Goal: Information Seeking & Learning: Learn about a topic

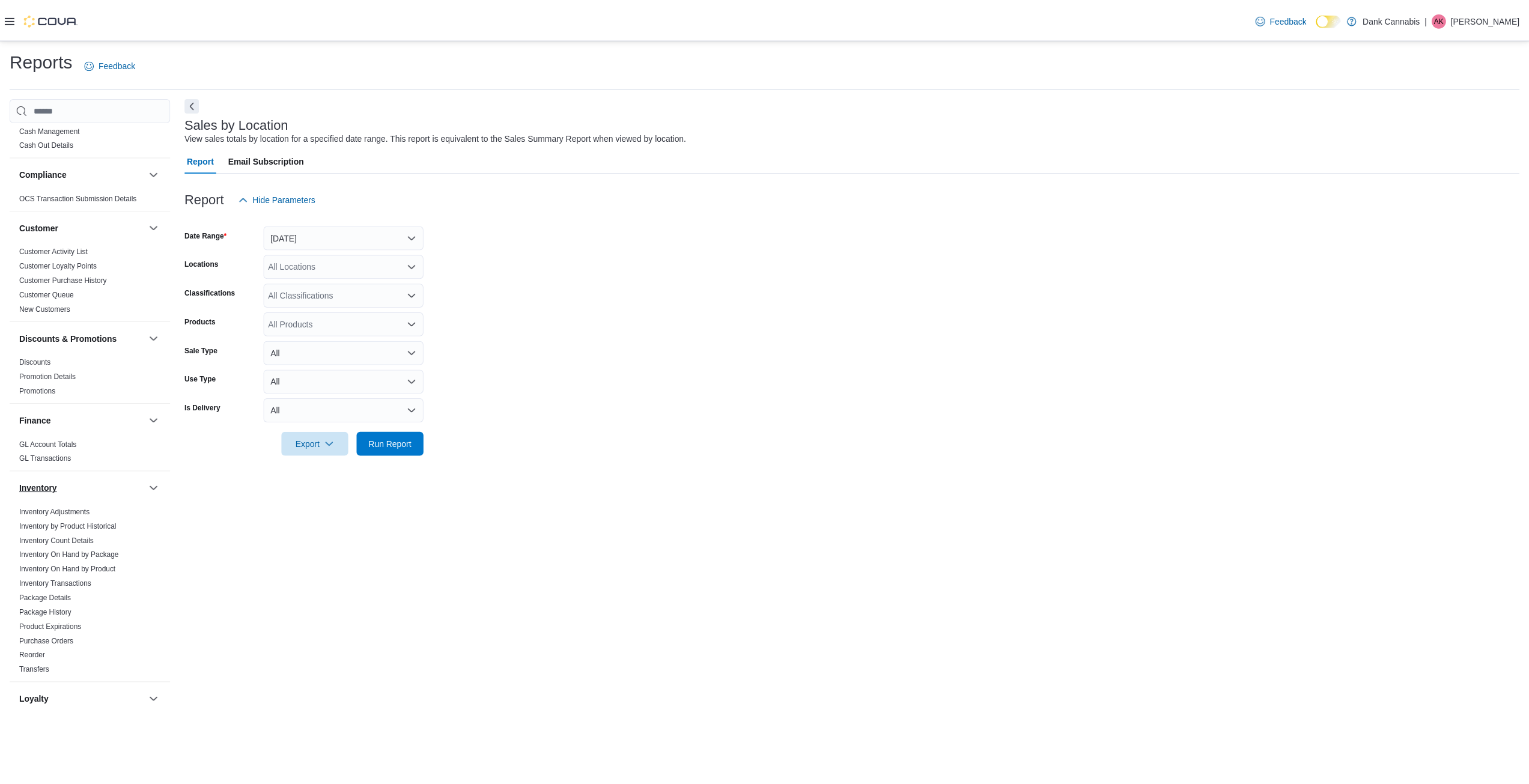
scroll to position [60, 0]
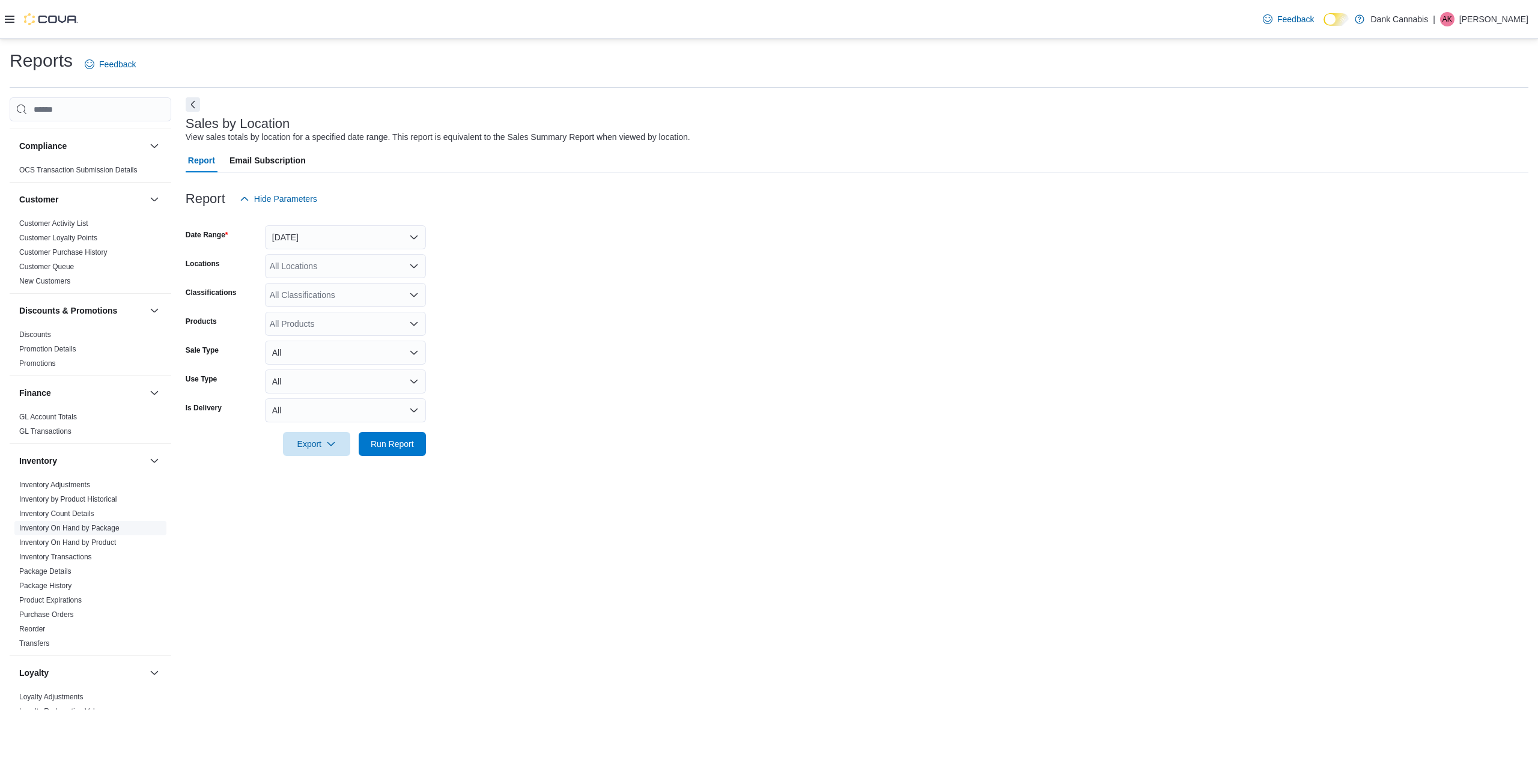
click at [95, 530] on link "Inventory On Hand by Package" at bounding box center [70, 528] width 101 height 9
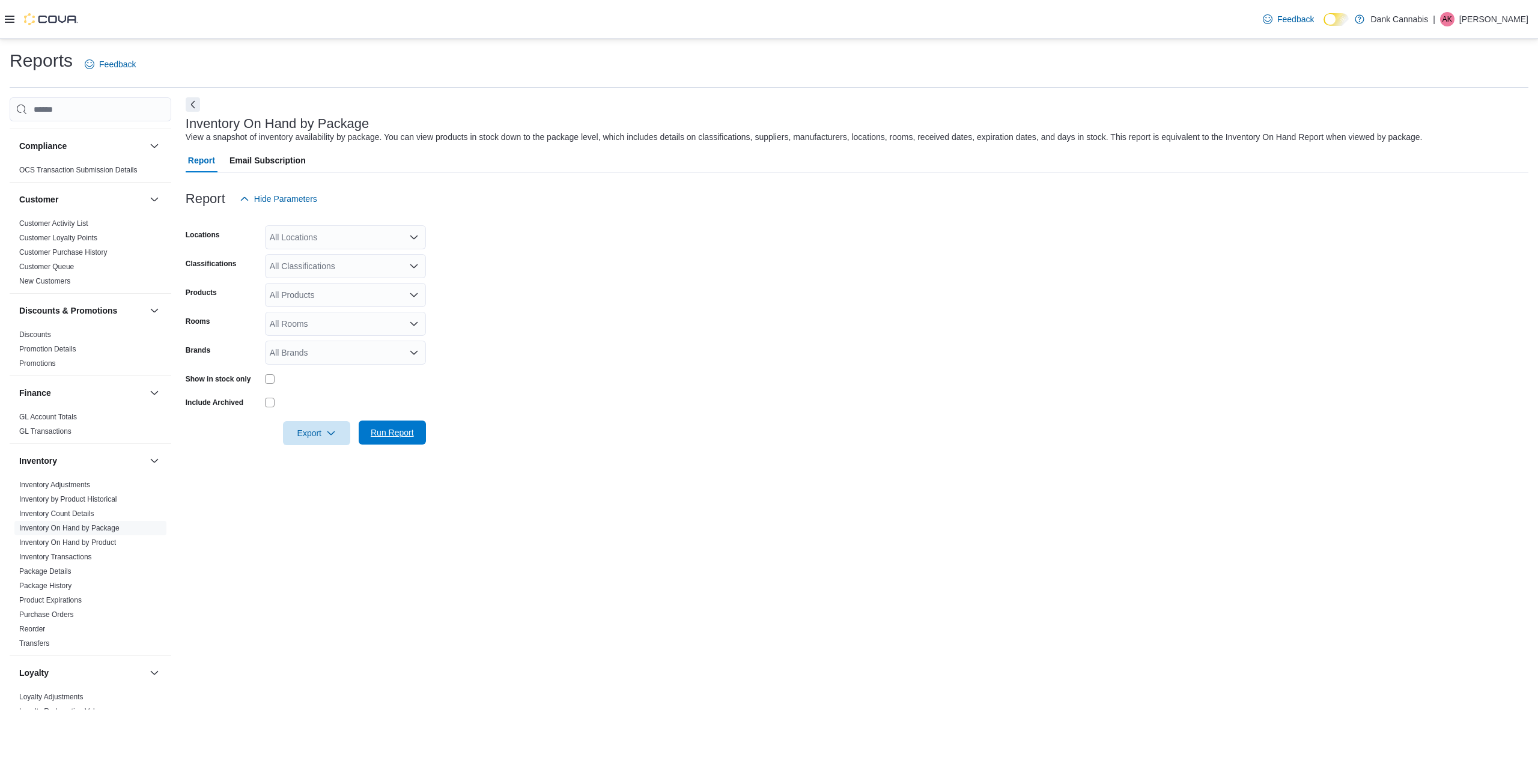
click at [396, 436] on span "Run Report" at bounding box center [392, 432] width 43 height 12
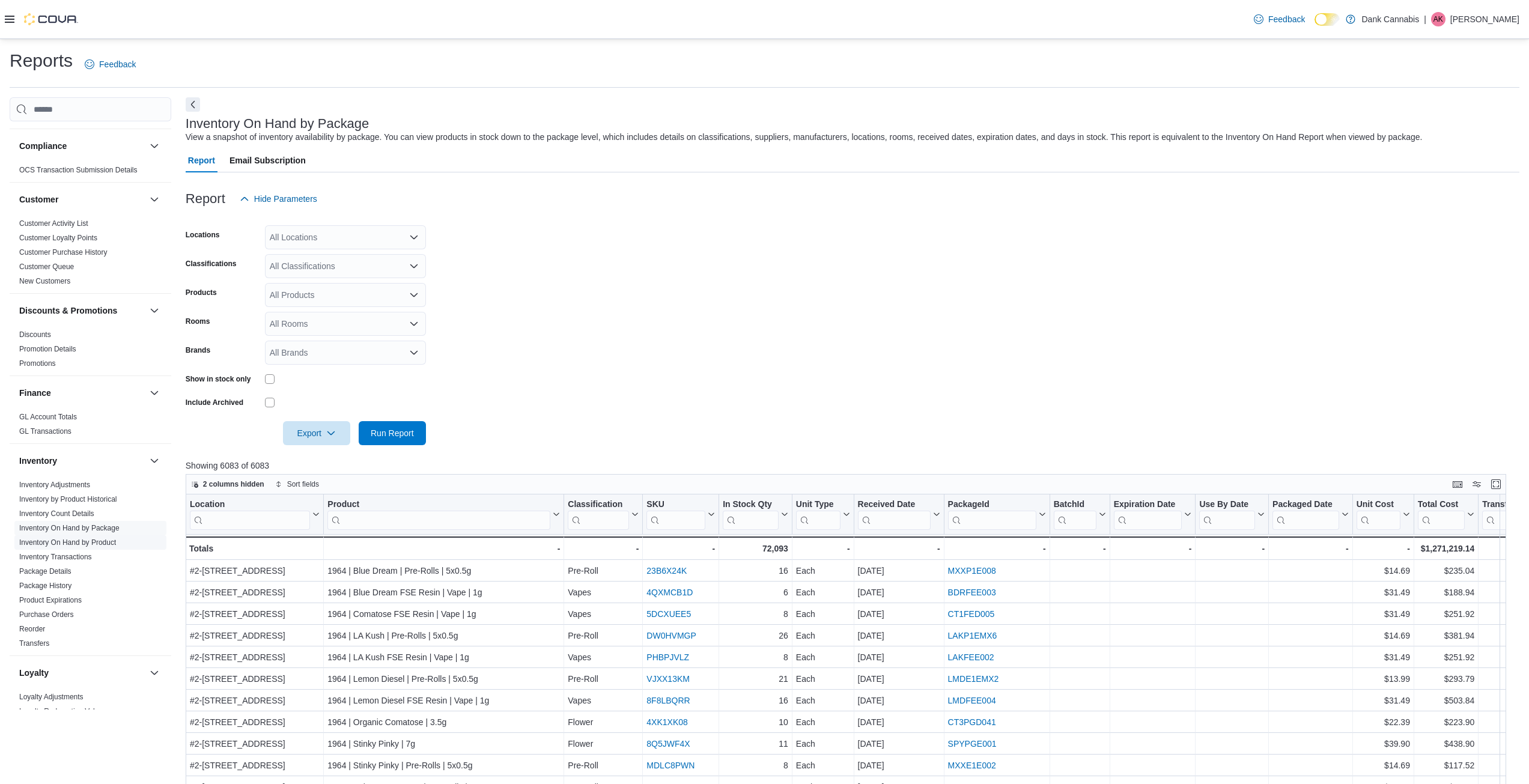
click at [99, 545] on link "Inventory On Hand by Product" at bounding box center [68, 542] width 97 height 9
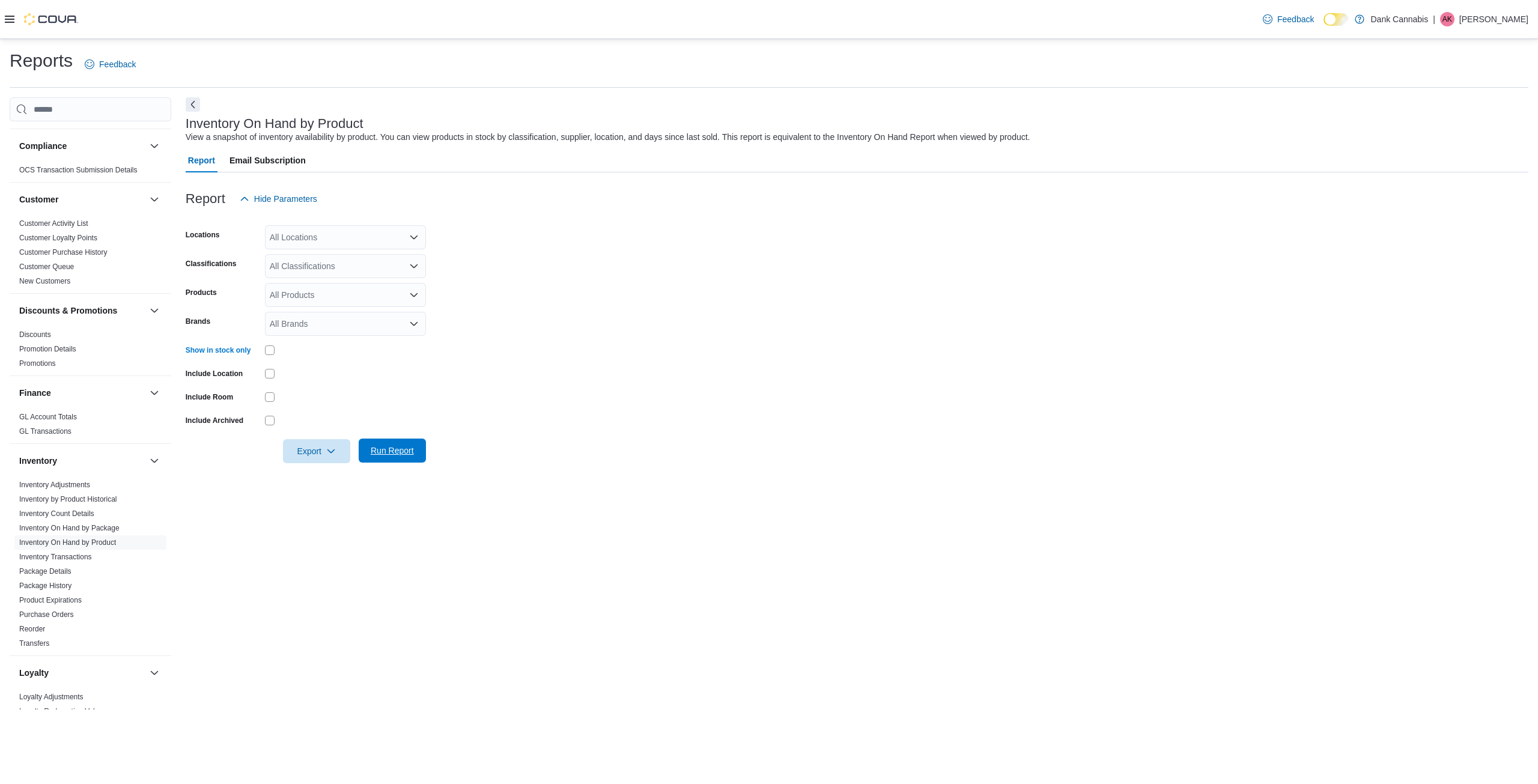
click at [409, 450] on span "Run Report" at bounding box center [392, 451] width 43 height 12
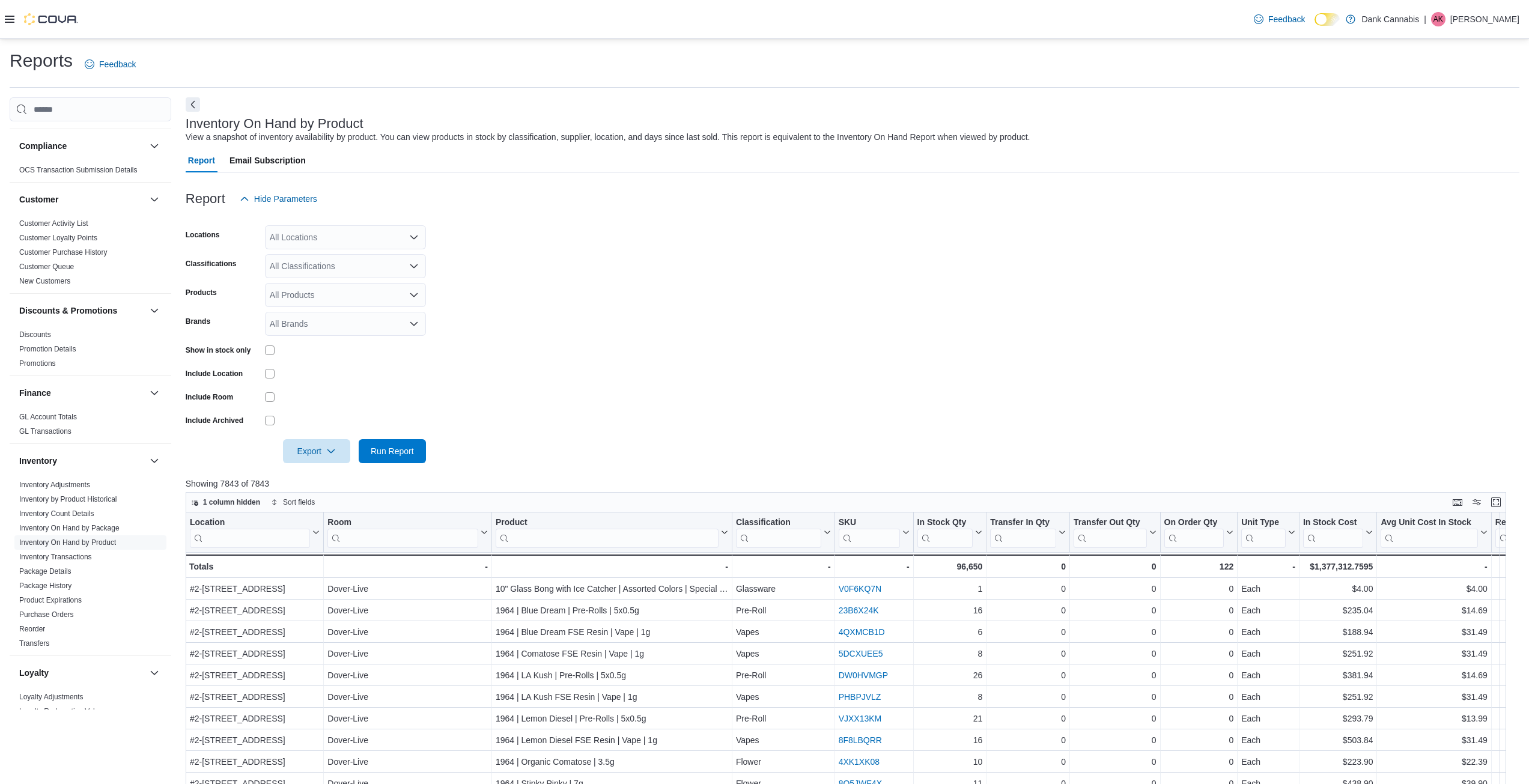
click at [341, 235] on div "All Locations" at bounding box center [345, 236] width 161 height 24
click at [311, 276] on span "#2-[STREET_ADDRESS]" at bounding box center [339, 275] width 95 height 12
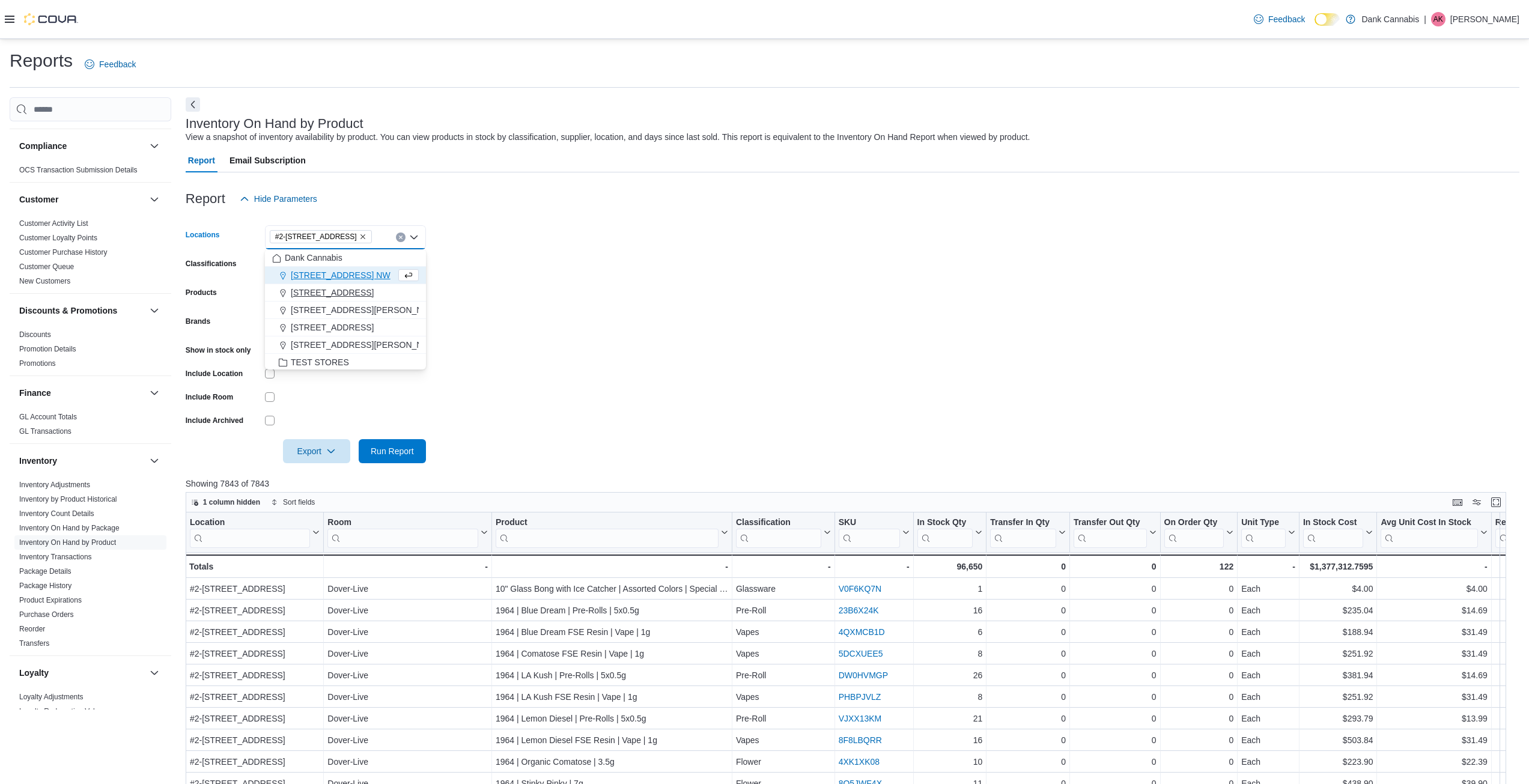
click at [349, 292] on span "2-1603 62nd Ave SE" at bounding box center [333, 293] width 83 height 12
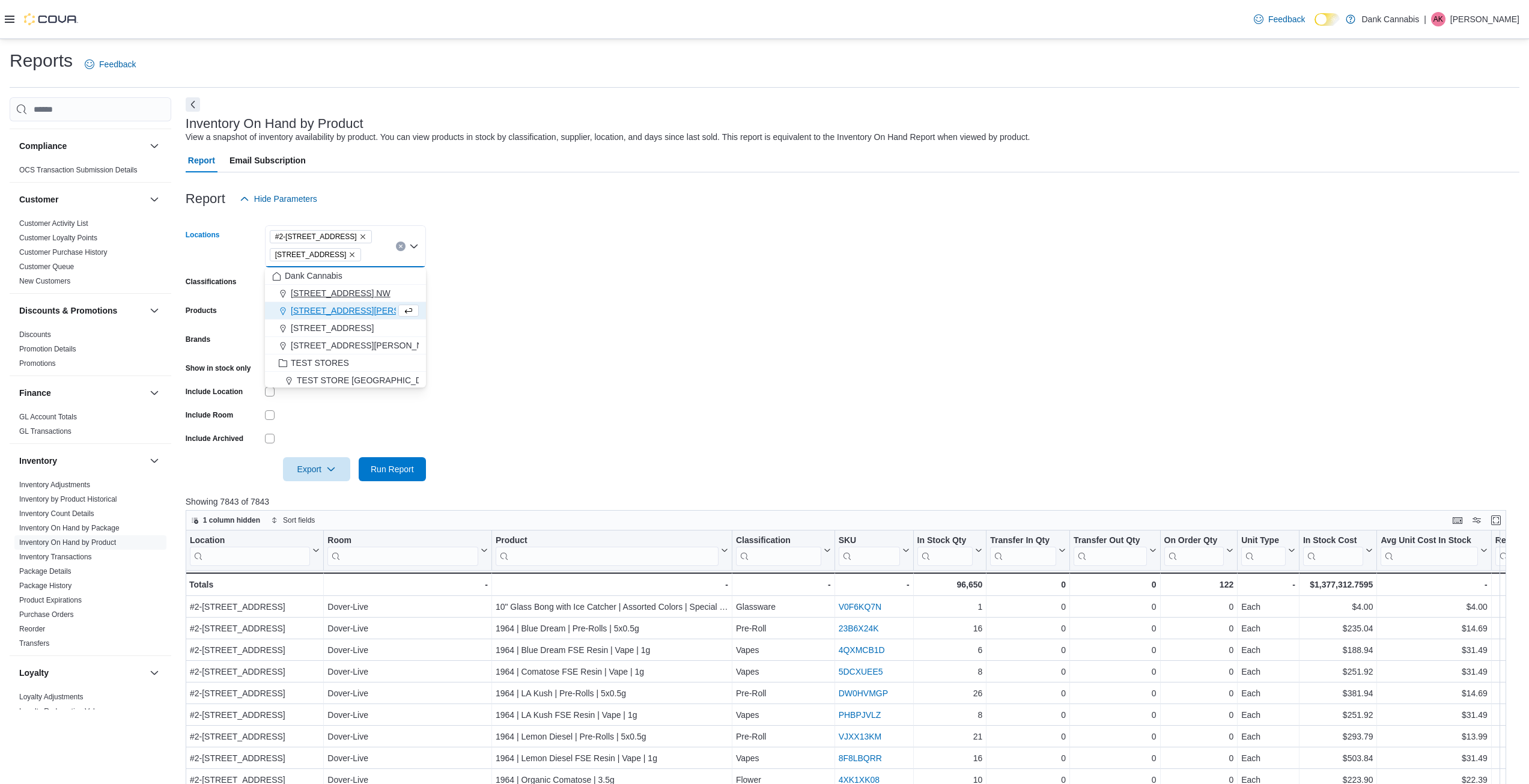
click at [345, 295] on span "1829 Ranchlands Blvd. NW" at bounding box center [341, 294] width 100 height 12
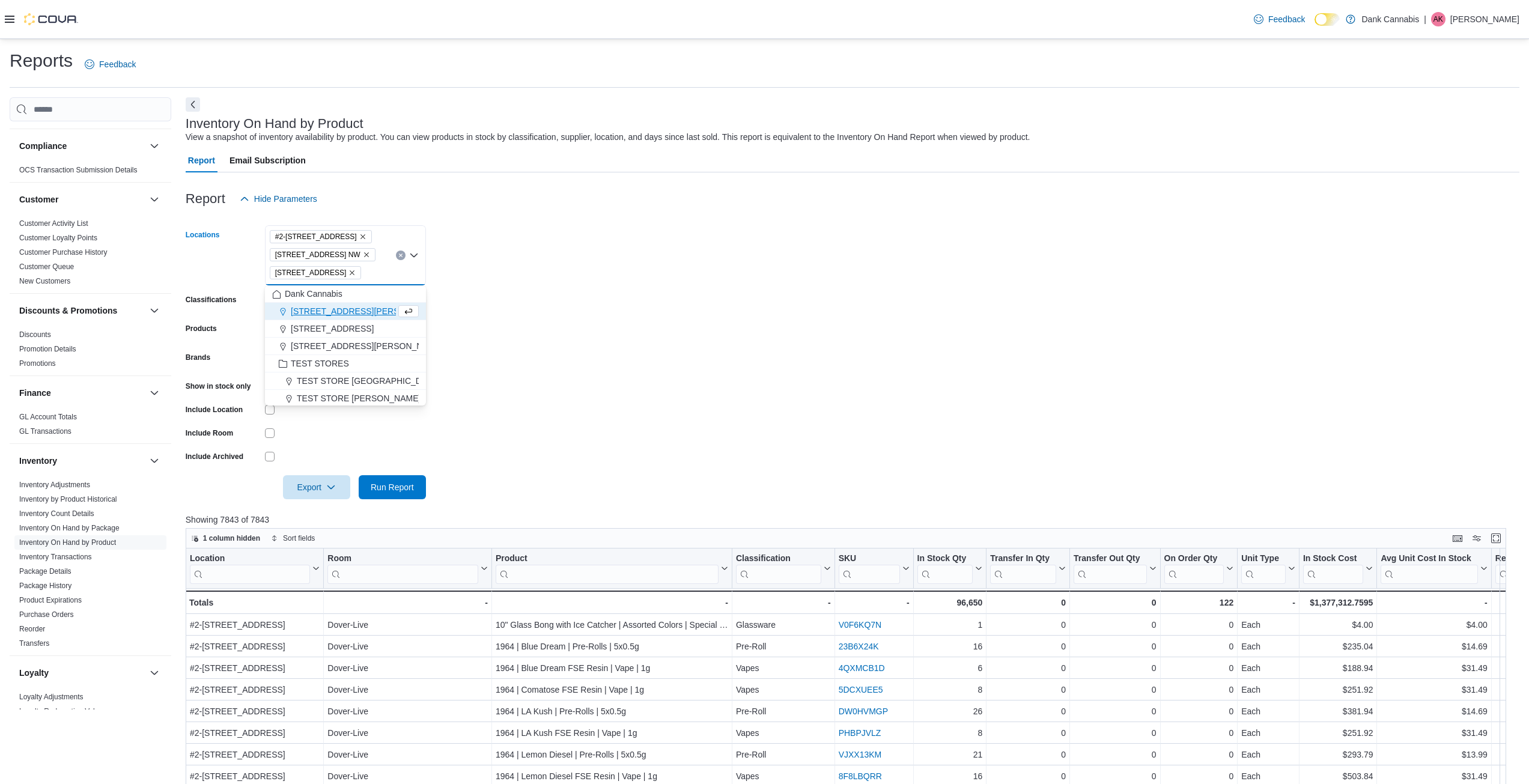
click at [336, 315] on span "235 Milligan Dr." at bounding box center [367, 311] width 153 height 12
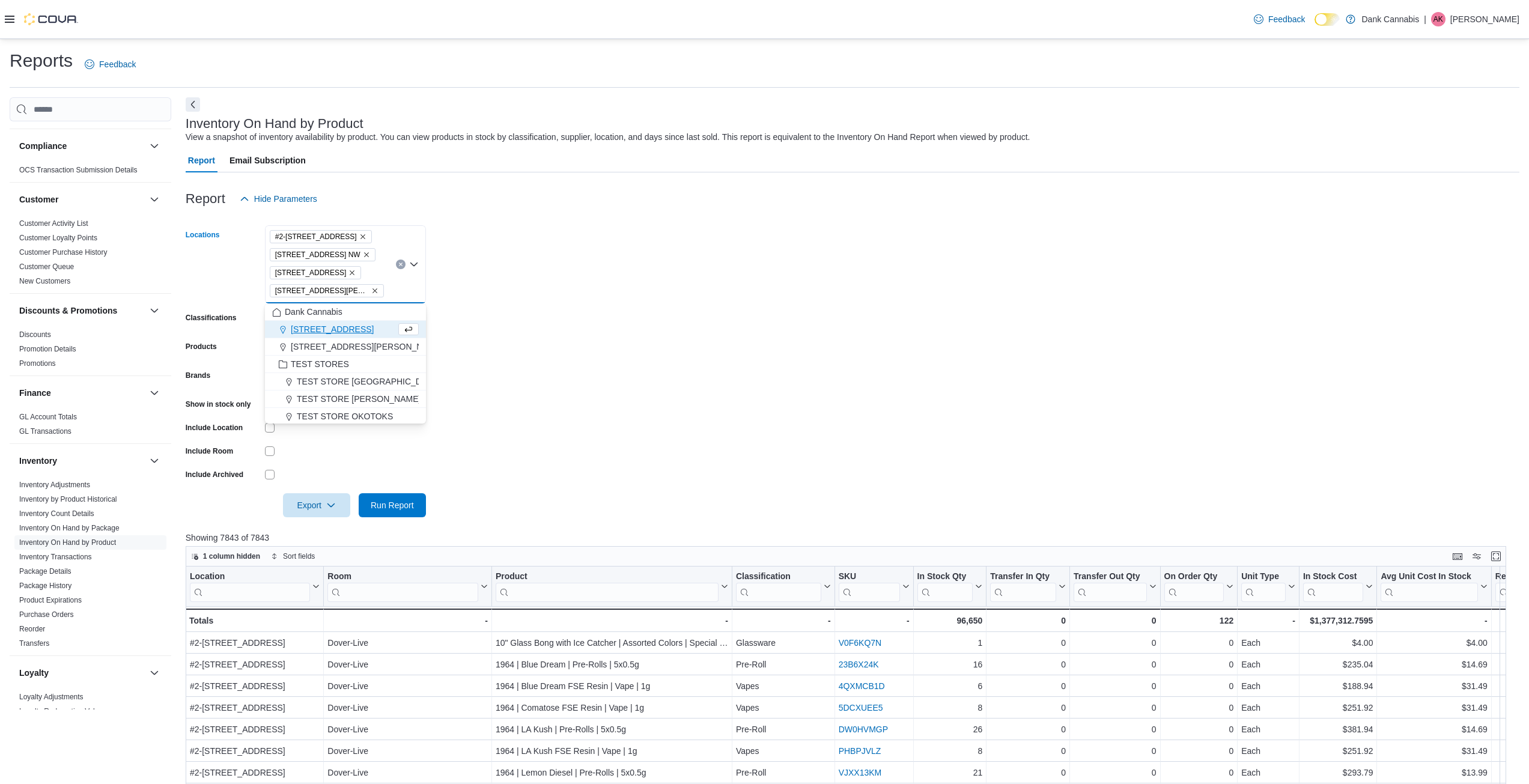
click at [340, 328] on span "3412 3 Ave NW" at bounding box center [333, 329] width 83 height 12
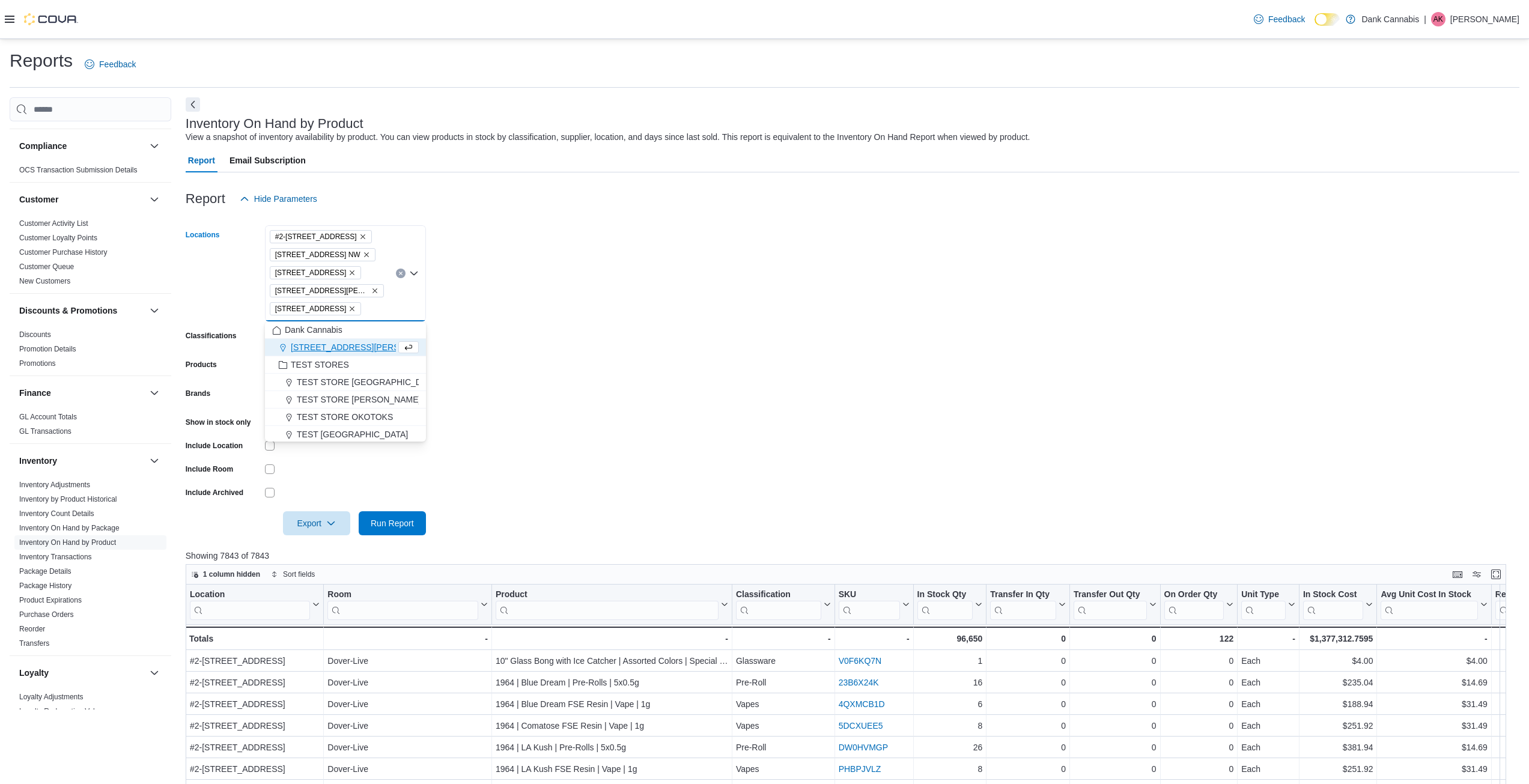
click at [355, 344] on span "9737 Macleod Trail SW. #445" at bounding box center [367, 347] width 153 height 12
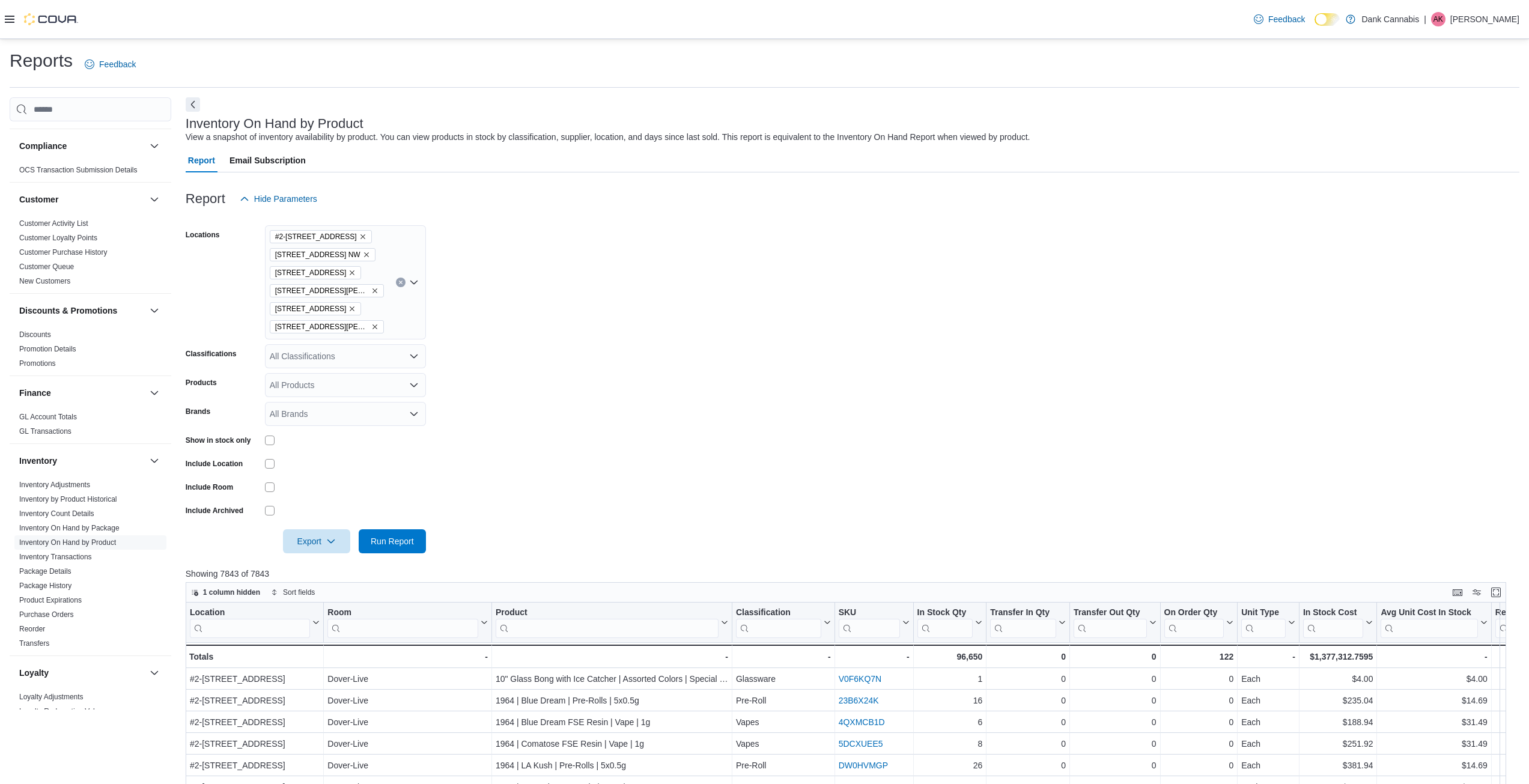
click at [527, 321] on form "Locations #2-3525 26th Ave SE 1829 Ranchlands Blvd. NW 2-1603 62nd Ave SE 235 M…" at bounding box center [852, 382] width 1334 height 342
click at [389, 541] on span "Run Report" at bounding box center [392, 541] width 43 height 12
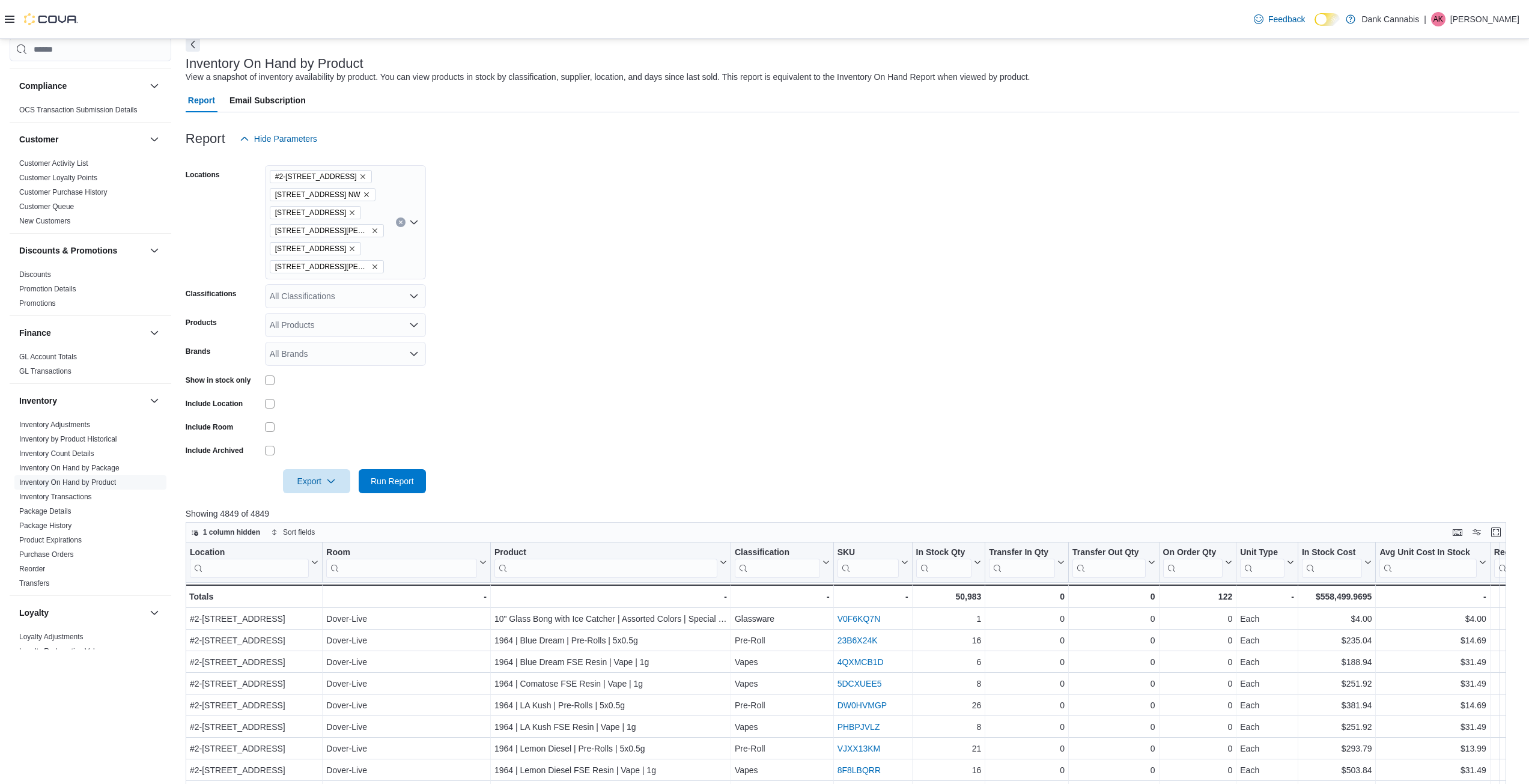
scroll to position [120, 0]
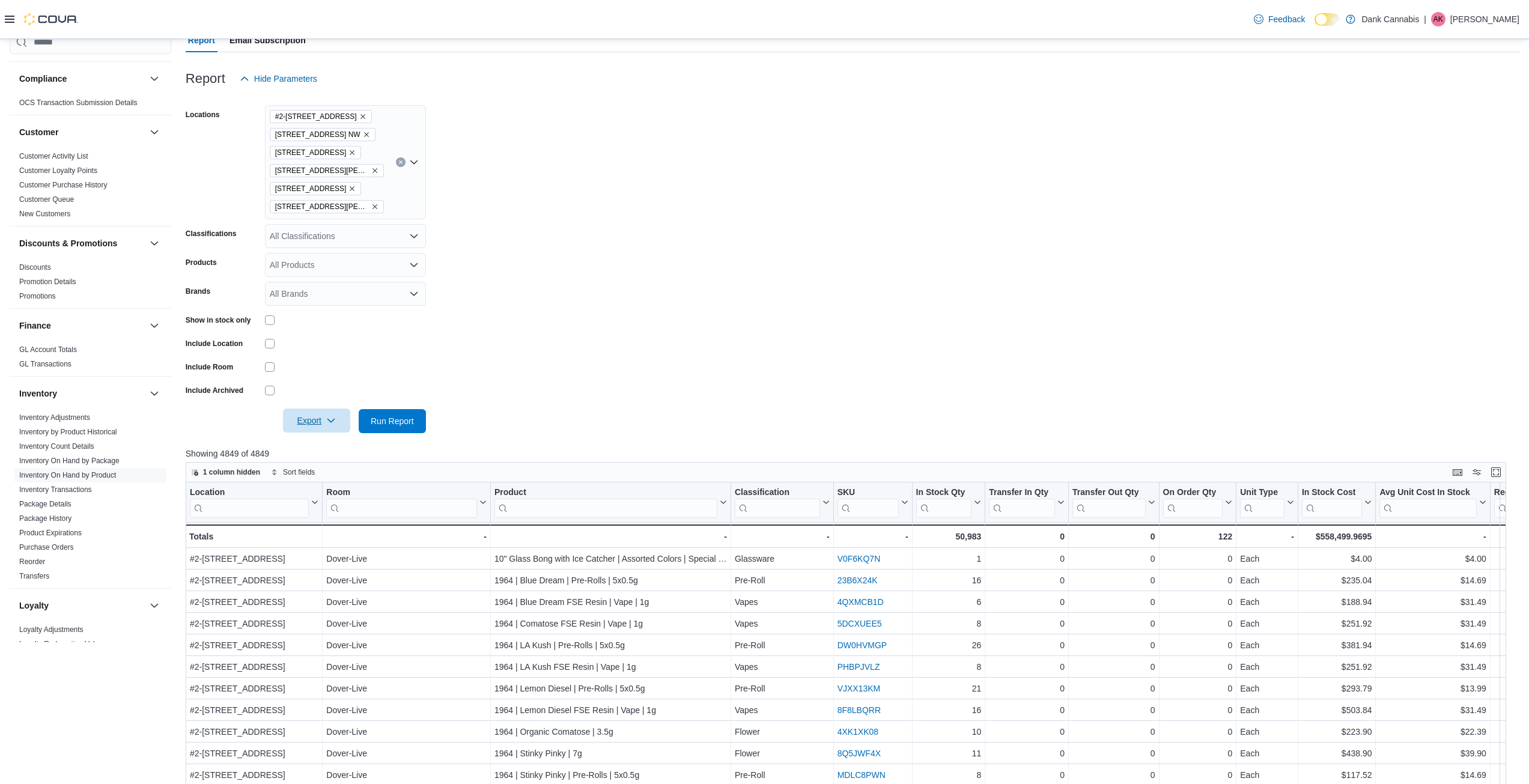
click at [304, 419] on span "Export" at bounding box center [317, 420] width 53 height 24
click at [313, 447] on span "Export to Excel" at bounding box center [318, 444] width 54 height 10
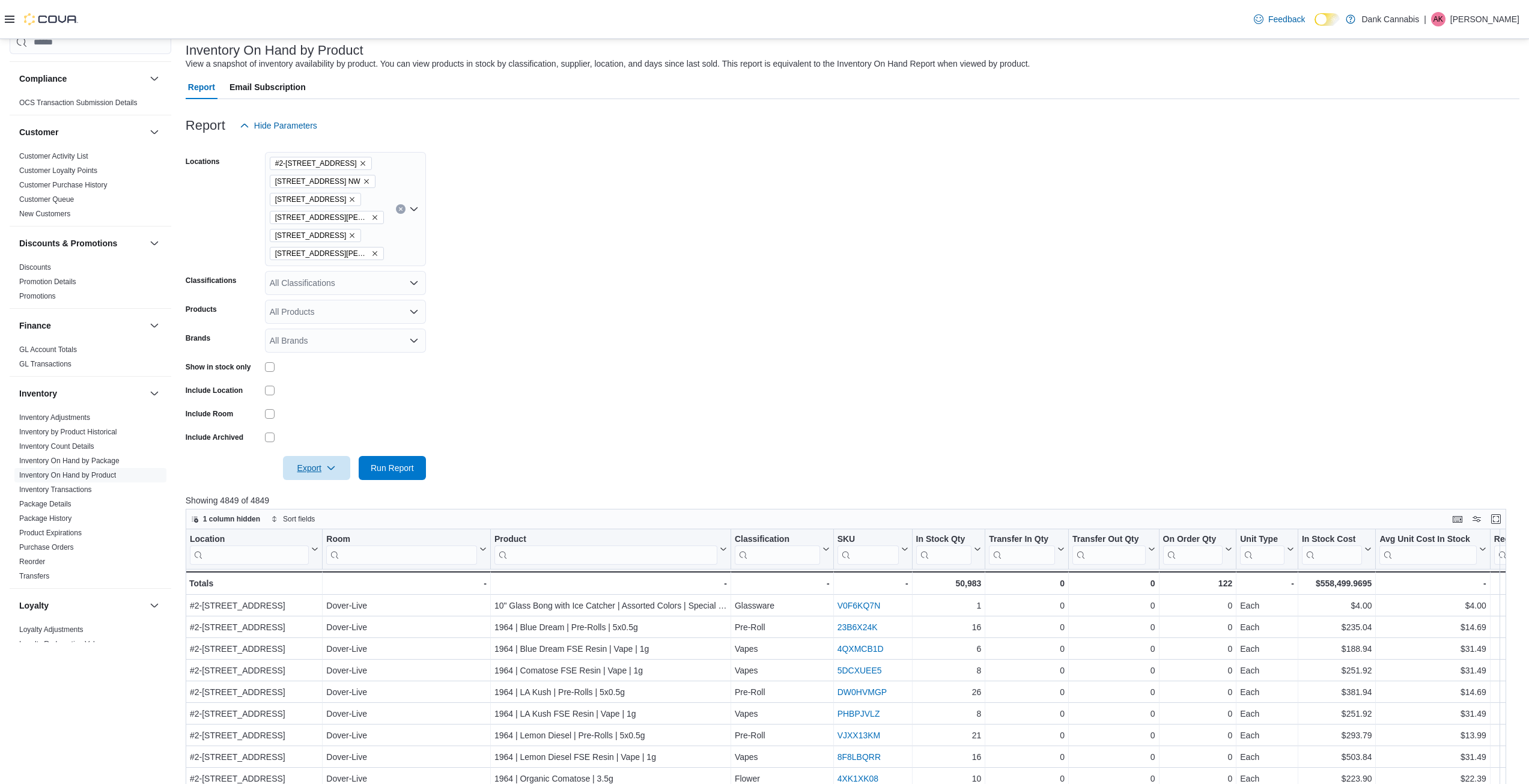
scroll to position [0, 0]
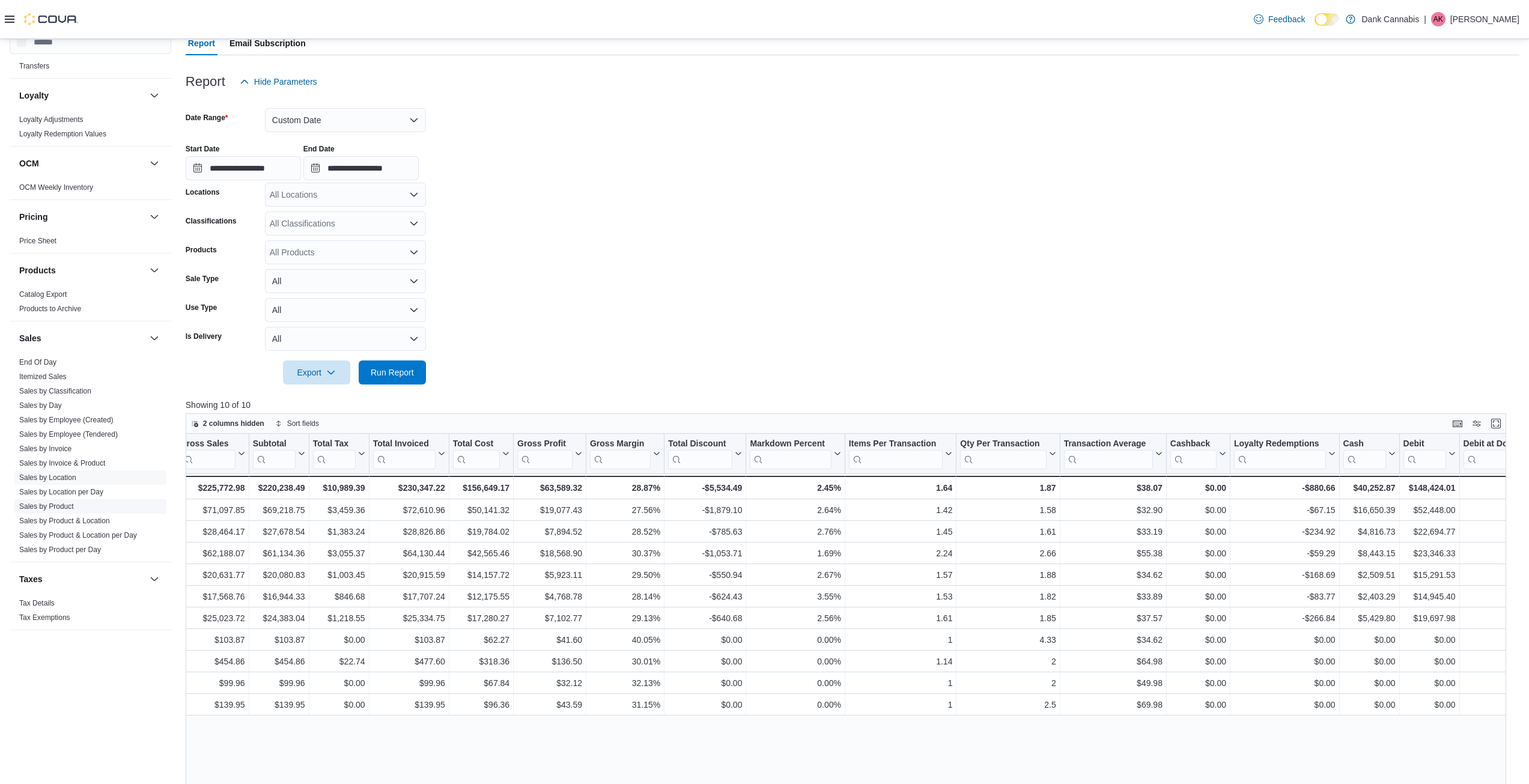
scroll to position [83, 0]
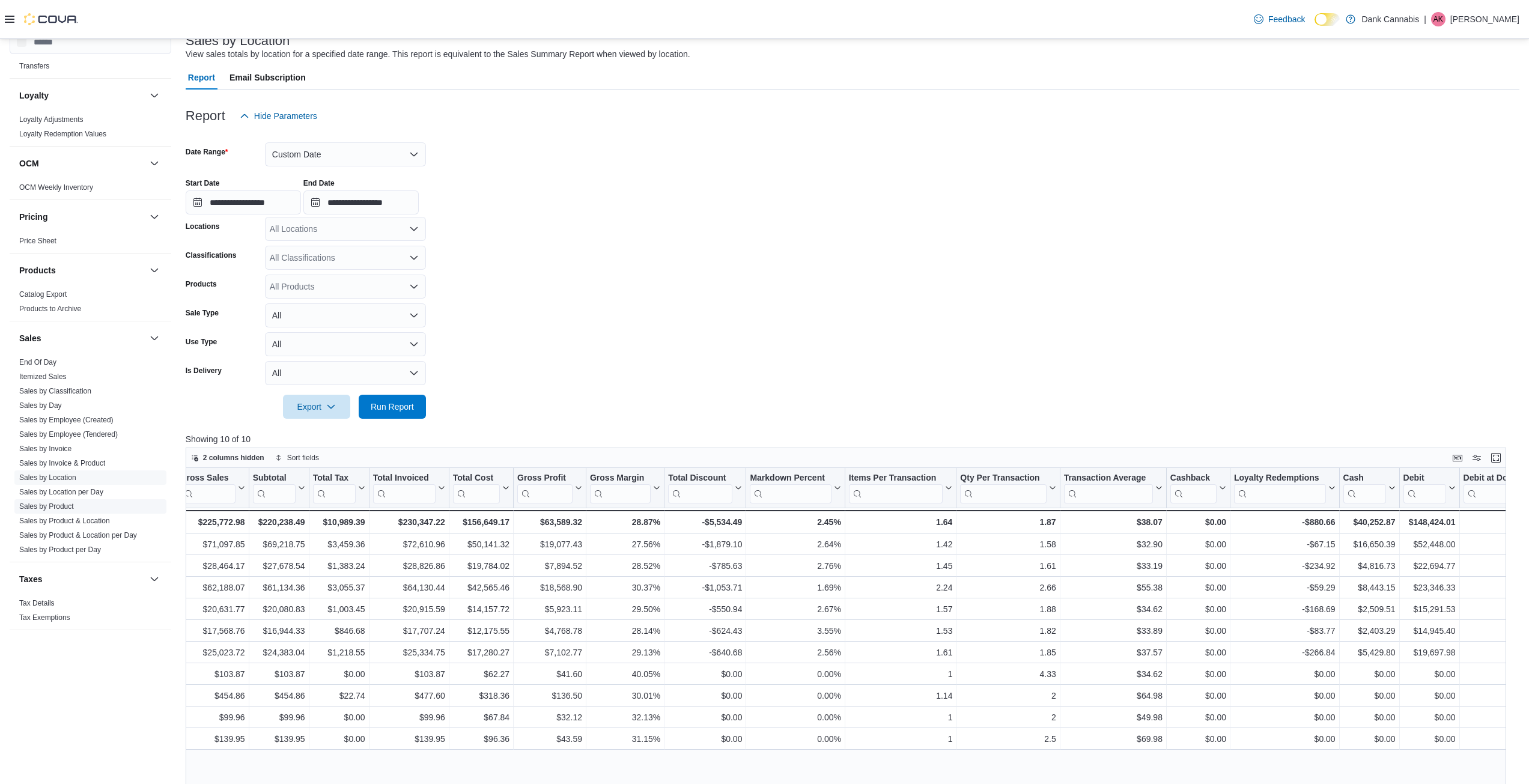
click at [57, 505] on link "Sales by Product" at bounding box center [47, 506] width 55 height 9
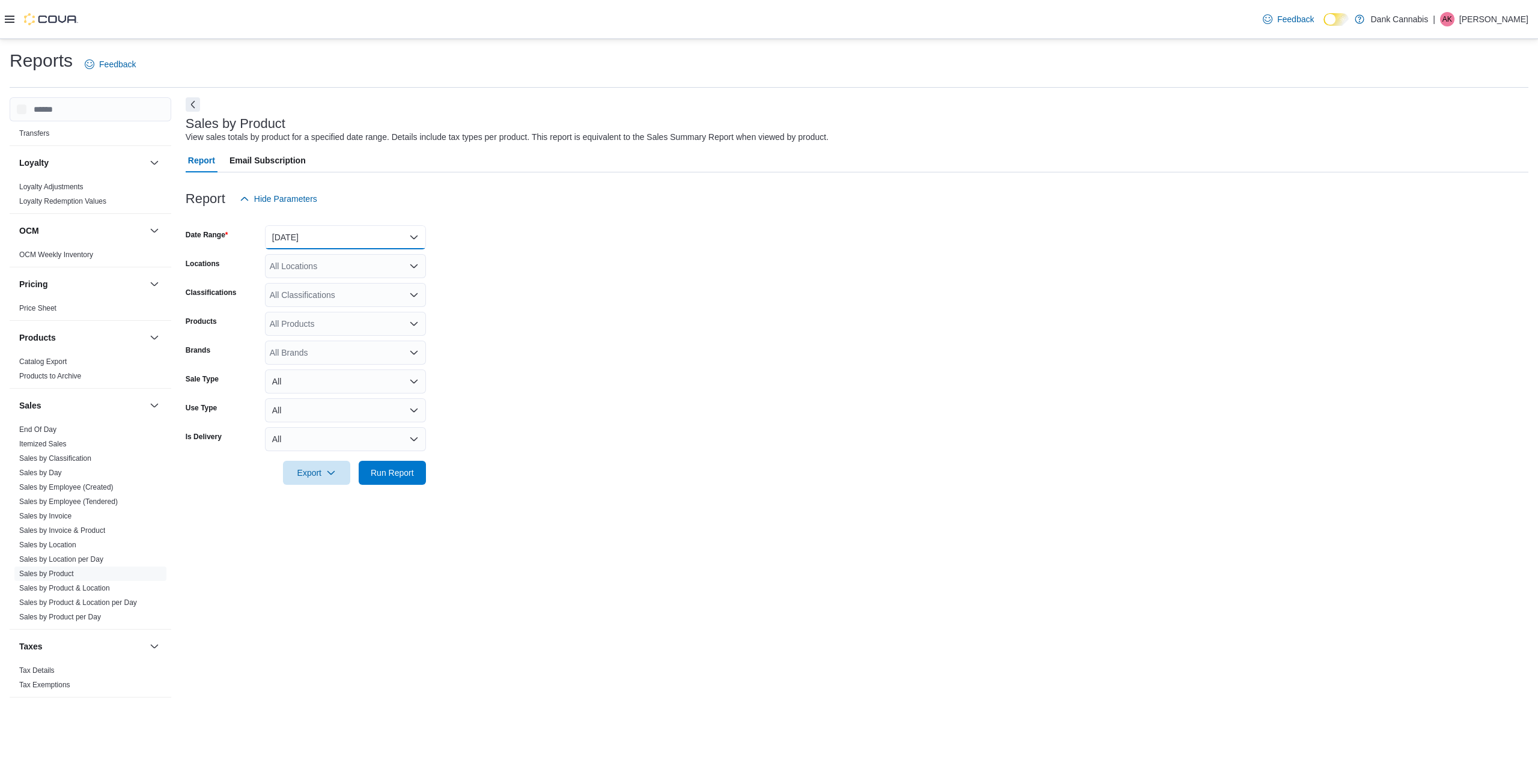
click at [368, 237] on button "[DATE]" at bounding box center [345, 236] width 161 height 24
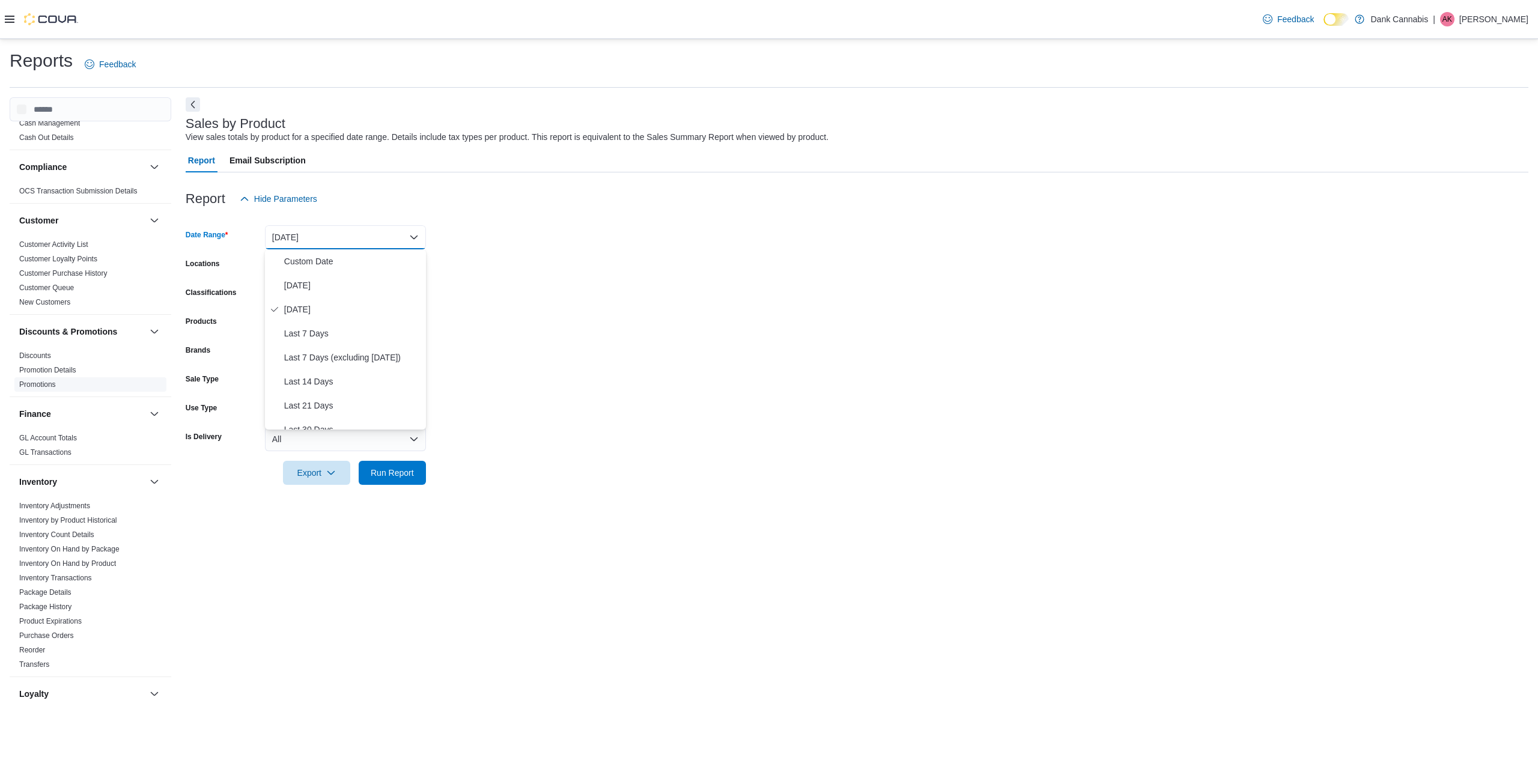
scroll to position [60, 0]
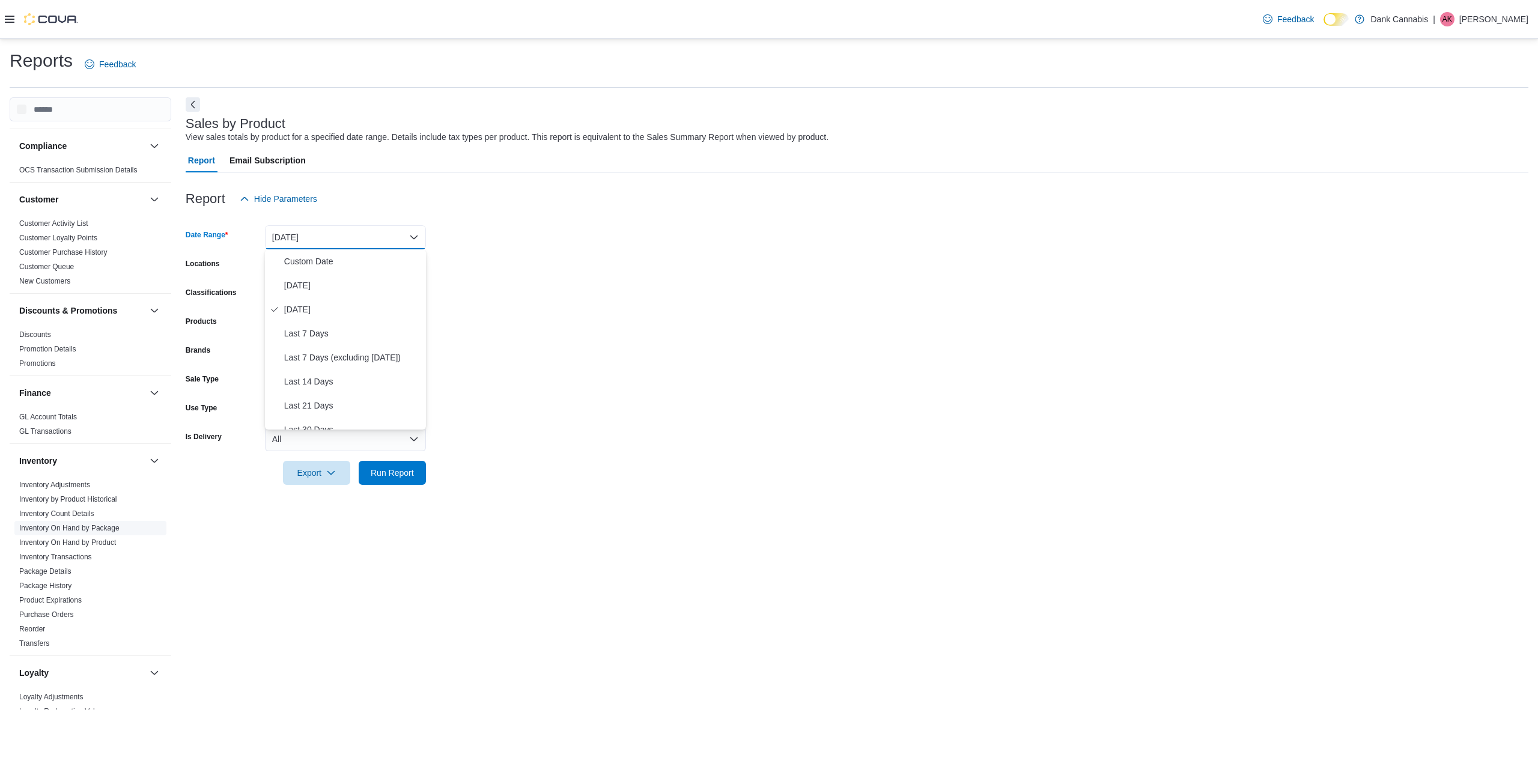
click at [74, 528] on link "Inventory On Hand by Package" at bounding box center [70, 528] width 101 height 9
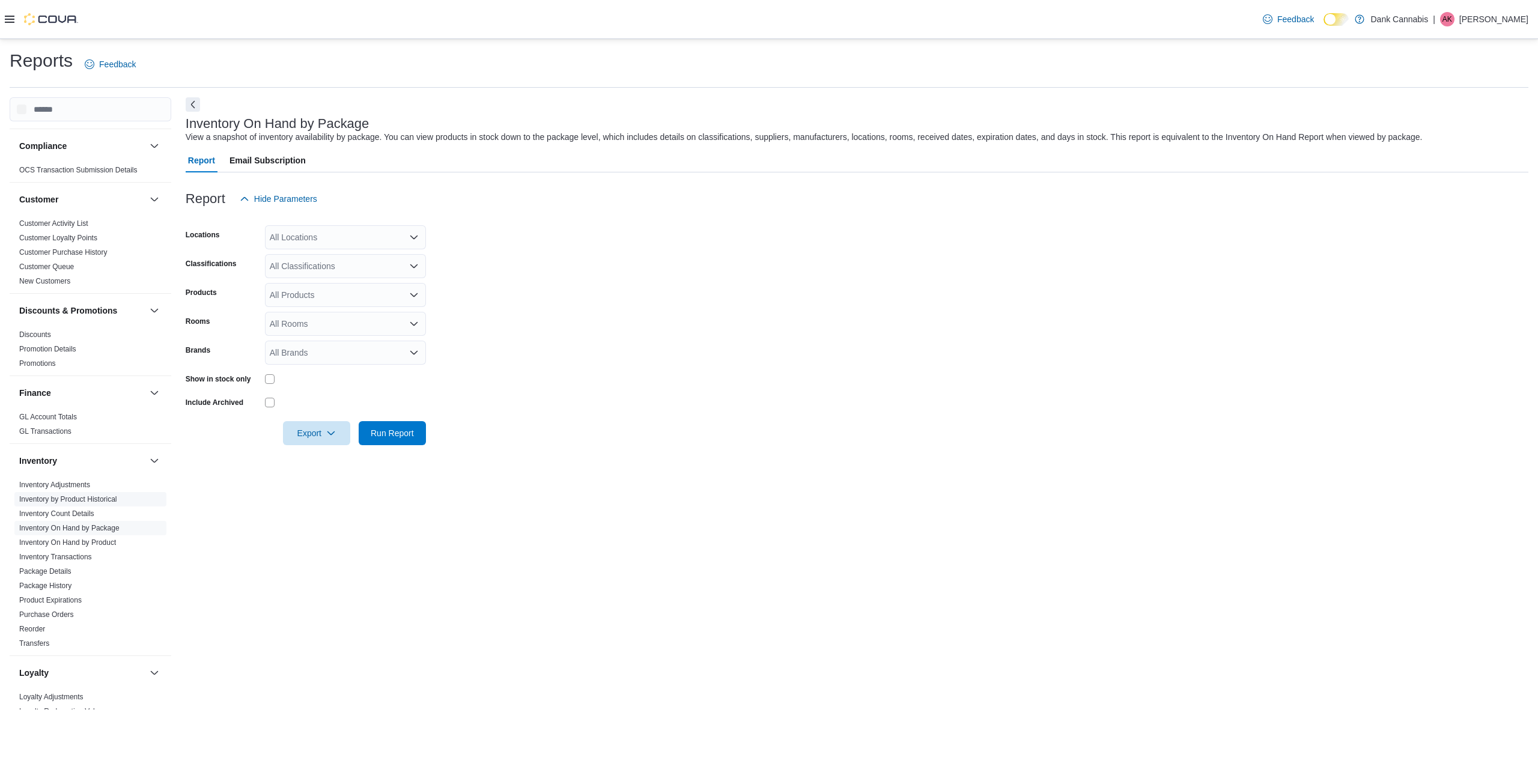
click at [88, 498] on link "Inventory by Product Historical" at bounding box center [68, 499] width 98 height 9
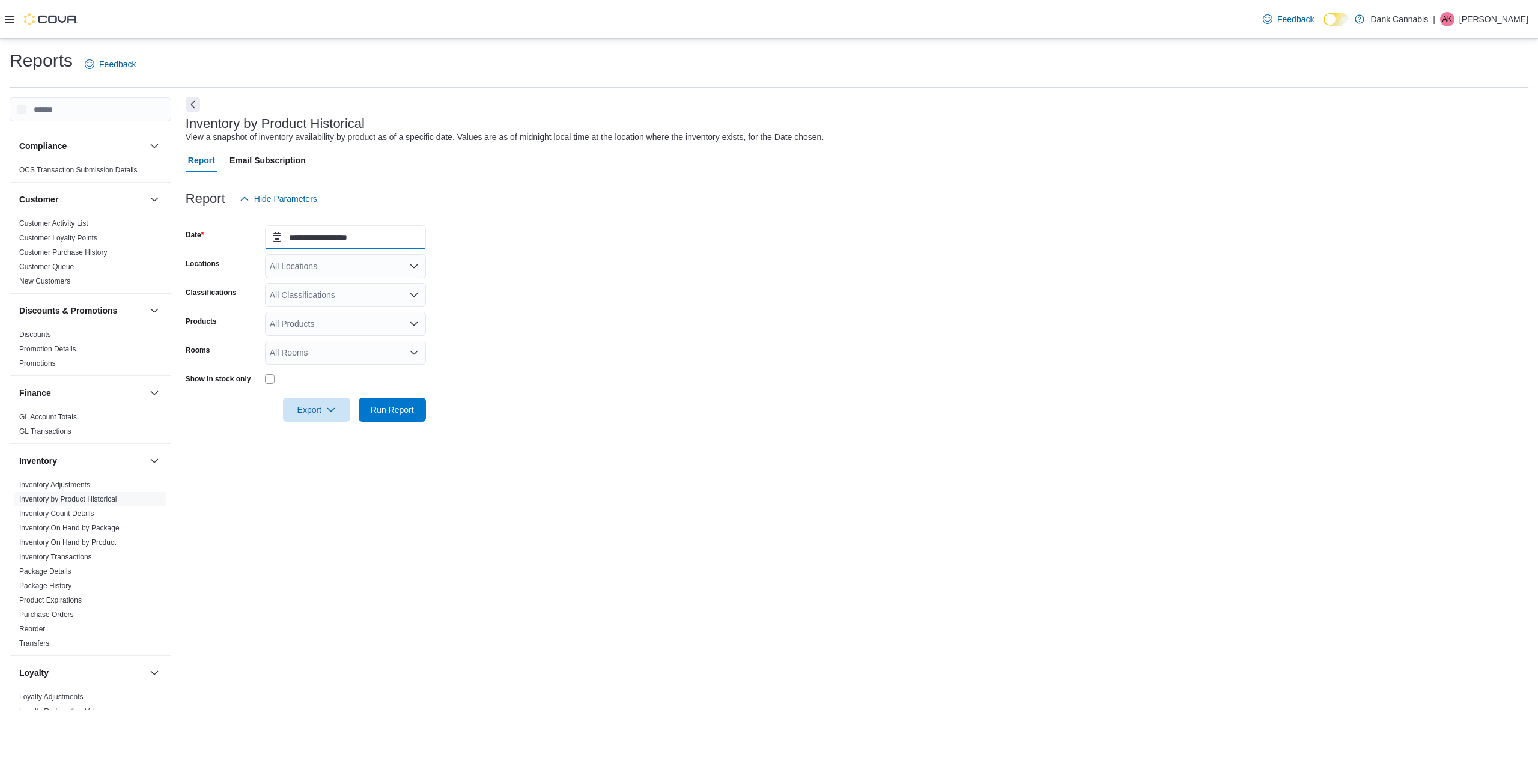
click at [367, 238] on input "**********" at bounding box center [345, 236] width 161 height 24
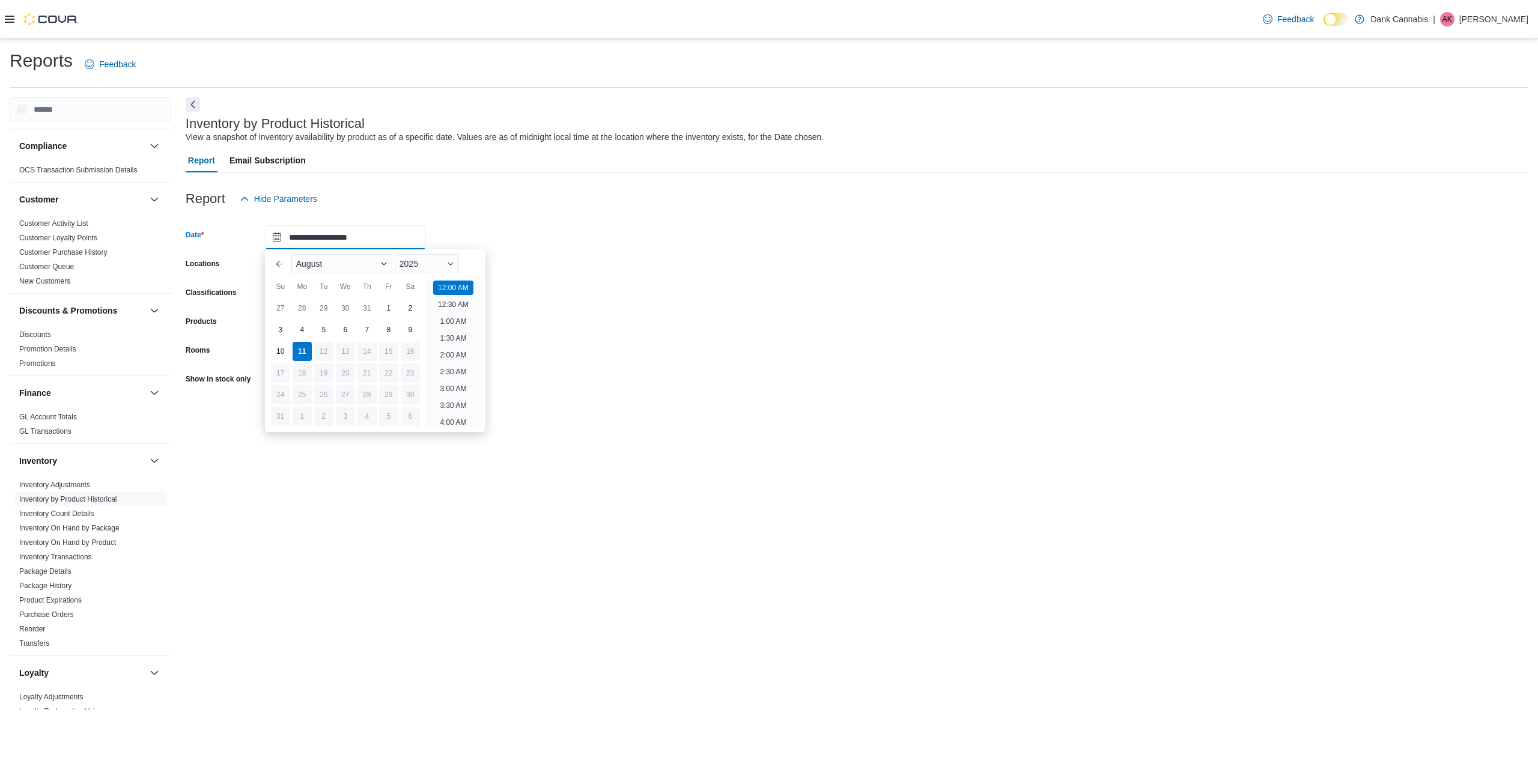
scroll to position [37, 0]
click at [345, 268] on div "August" at bounding box center [341, 264] width 101 height 19
click at [313, 352] on div "June" at bounding box center [341, 350] width 96 height 14
type input "**********"
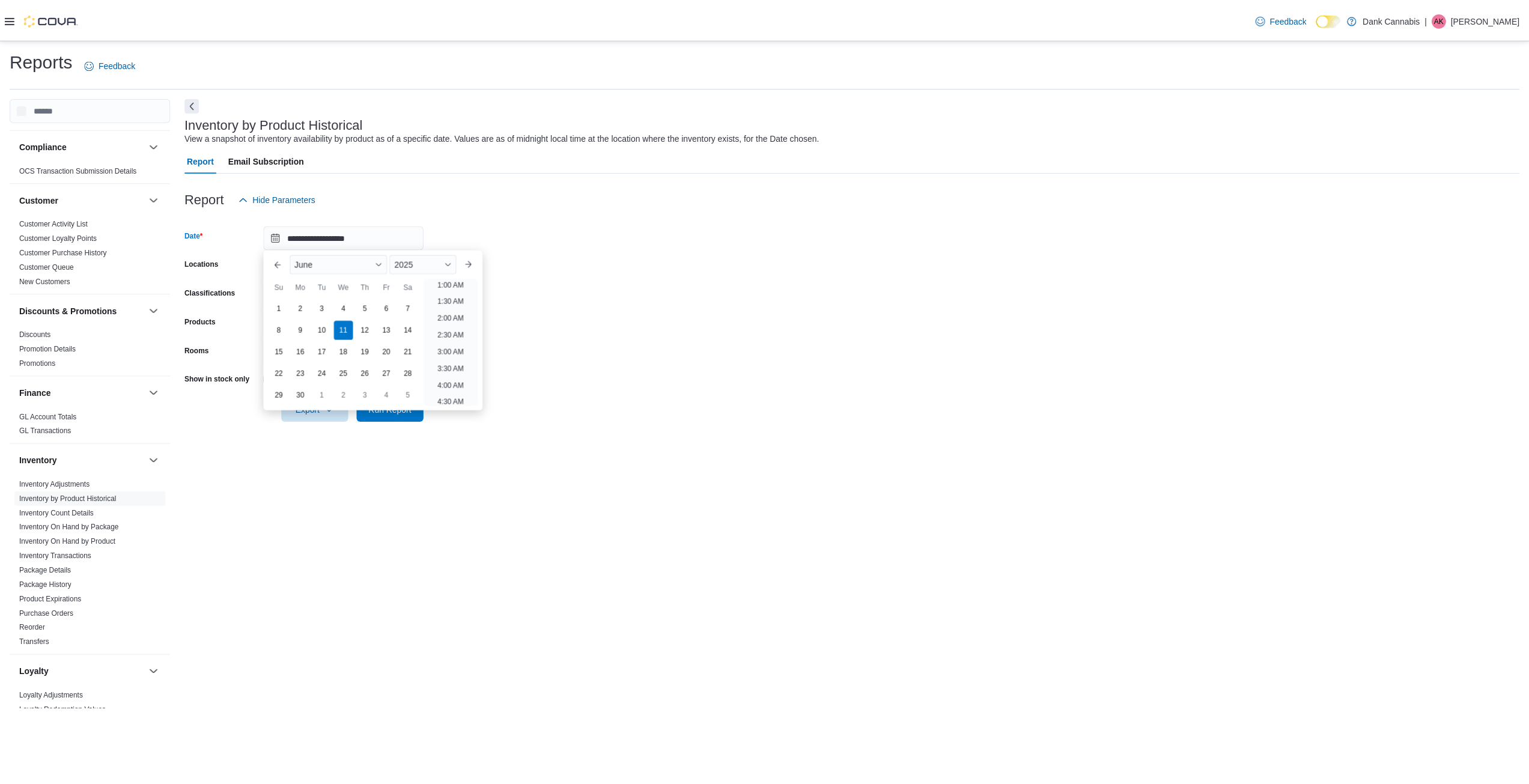
scroll to position [3, 0]
click at [603, 341] on form "**********" at bounding box center [857, 316] width 1343 height 211
click at [401, 406] on span "Run Report" at bounding box center [392, 409] width 43 height 12
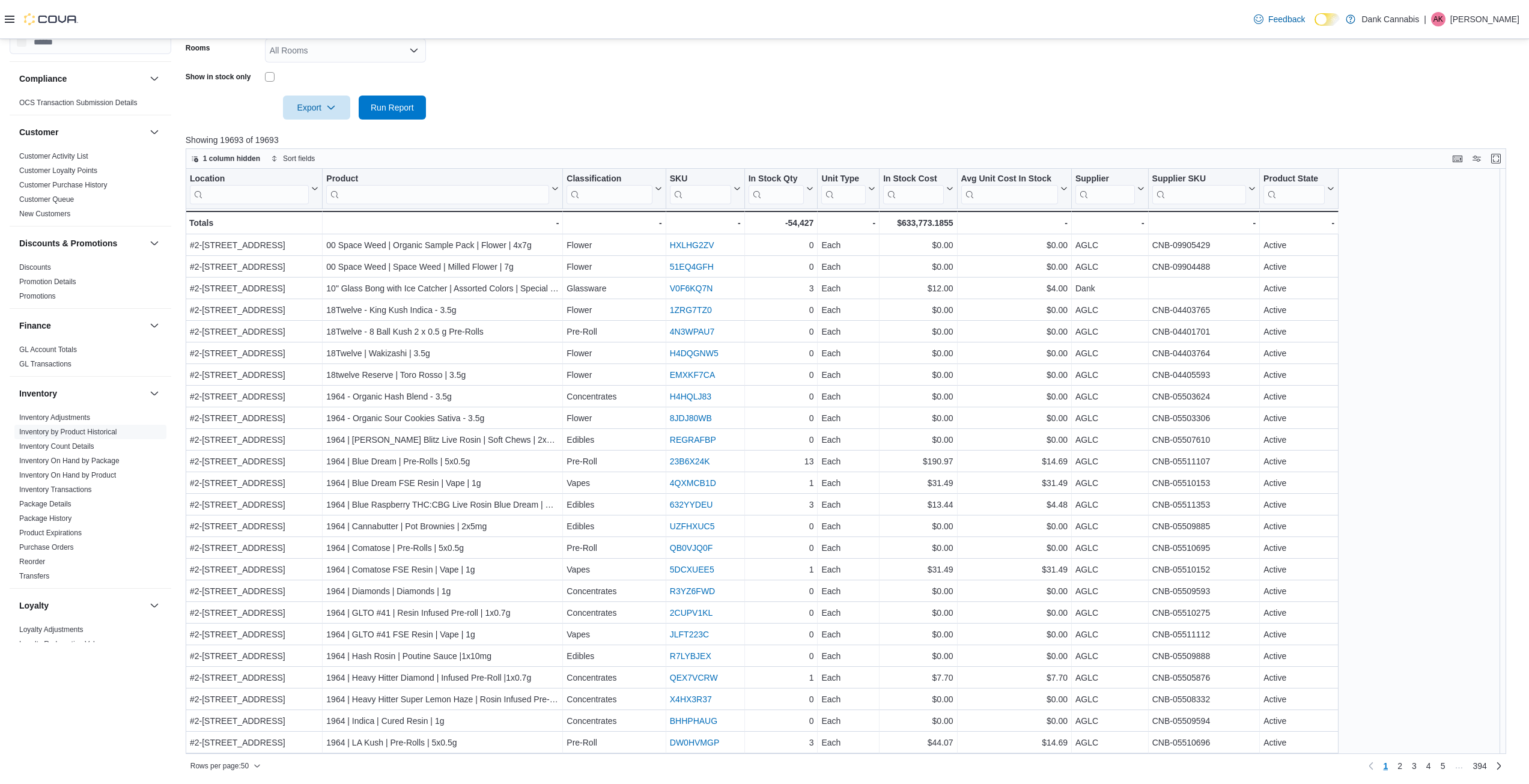
scroll to position [303, 0]
click at [1402, 766] on span "2" at bounding box center [1399, 765] width 4 height 12
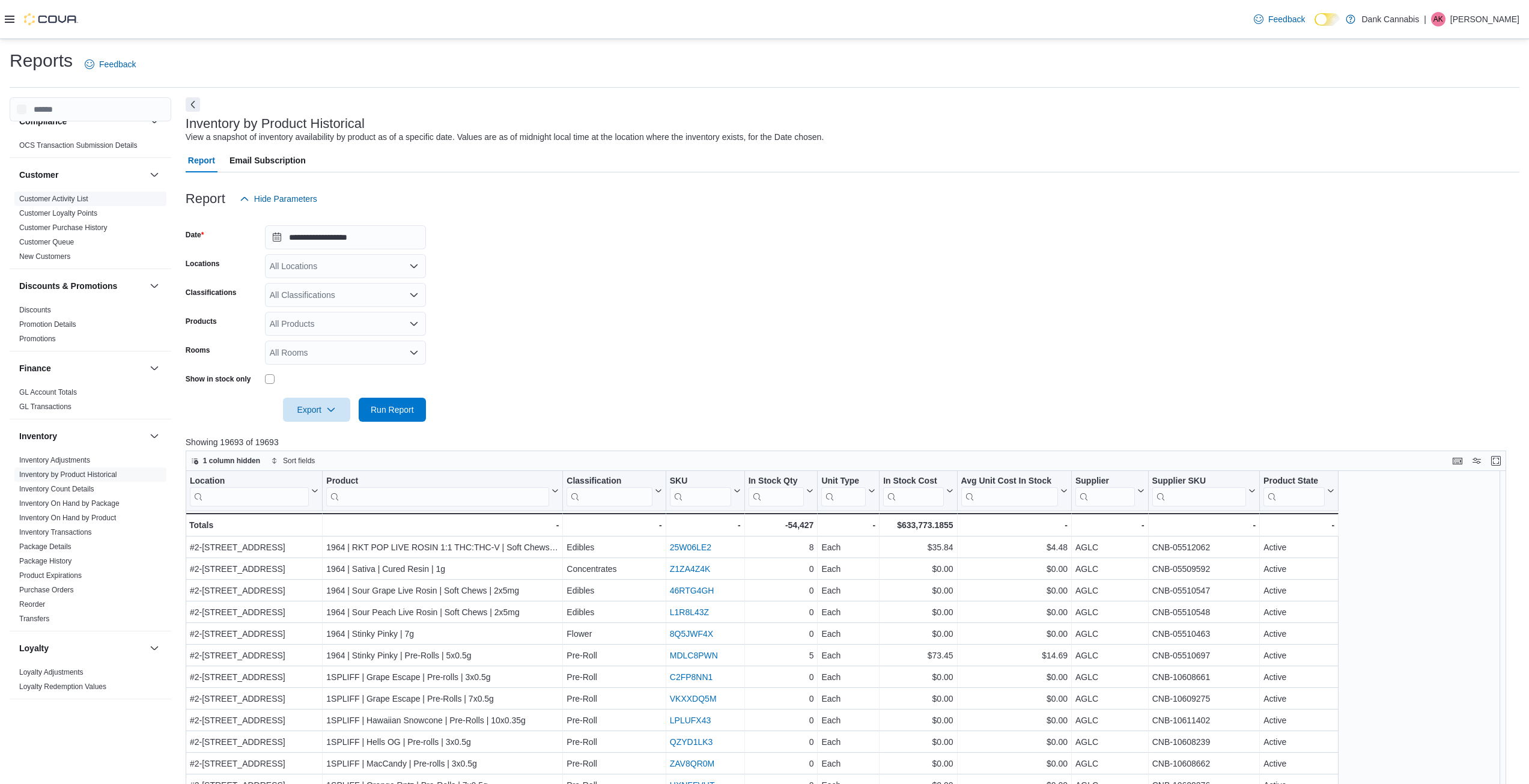
scroll to position [0, 0]
